Goal: Transaction & Acquisition: Obtain resource

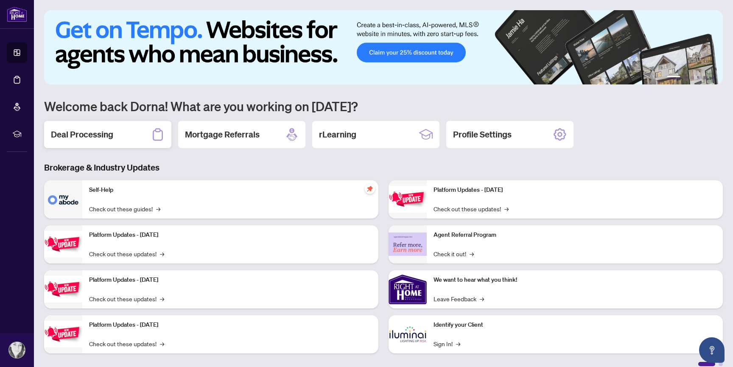
click at [100, 137] on h2 "Deal Processing" at bounding box center [82, 134] width 62 height 12
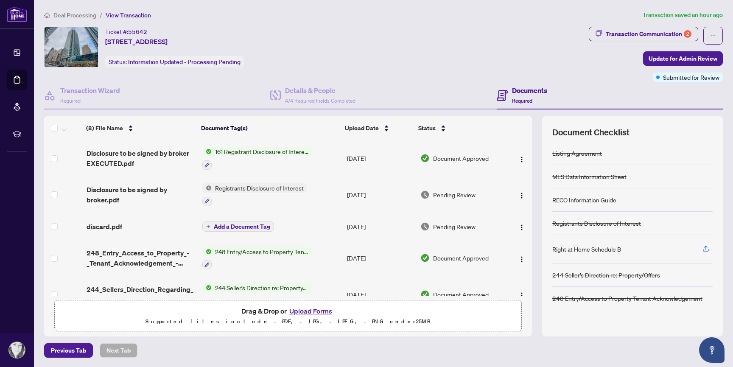
click at [248, 152] on span "161 Registrant Disclosure of Interest - Disposition ofProperty" at bounding box center [262, 151] width 100 height 9
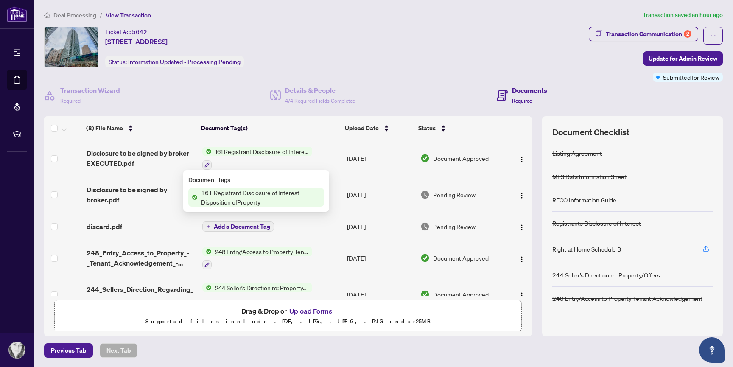
click at [229, 195] on span "161 Registrant Disclosure of Interest - Disposition ofProperty" at bounding box center [261, 197] width 126 height 19
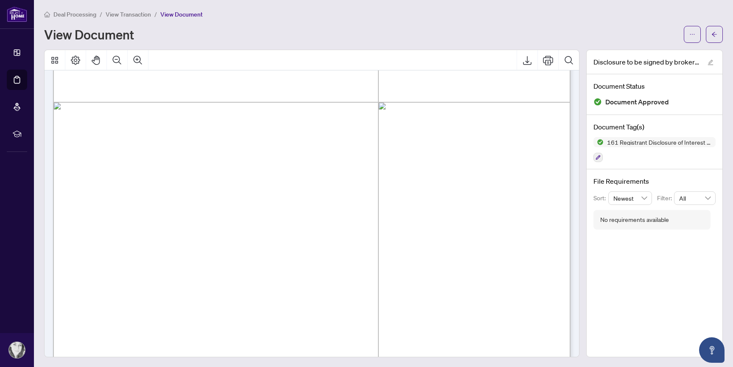
scroll to position [400, 0]
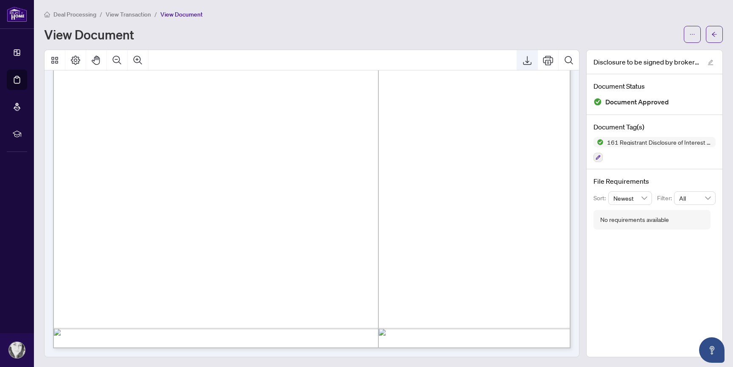
click at [525, 57] on icon "Export" at bounding box center [527, 60] width 10 height 10
